Goal: Find specific page/section: Find specific page/section

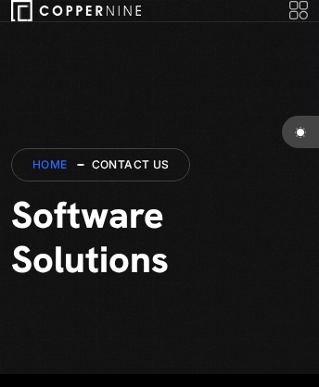
click at [50, 164] on link "Home" at bounding box center [49, 165] width 35 height 14
